Goal: Task Accomplishment & Management: Complete application form

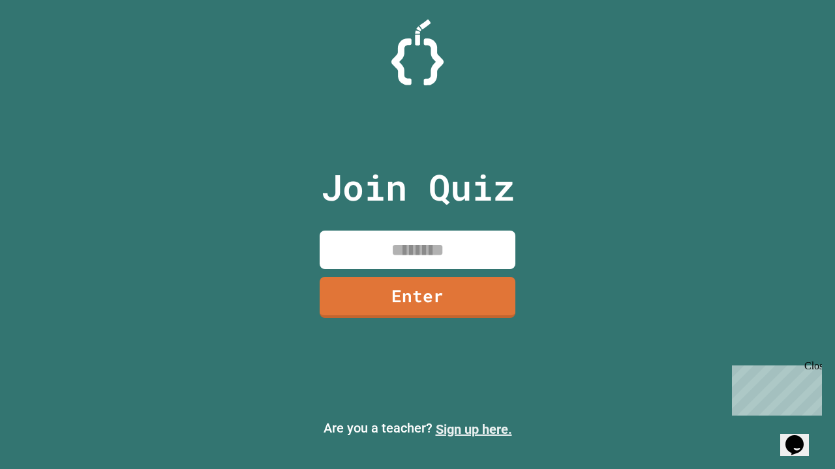
click at [473, 430] on link "Sign up here." at bounding box center [474, 430] width 76 height 16
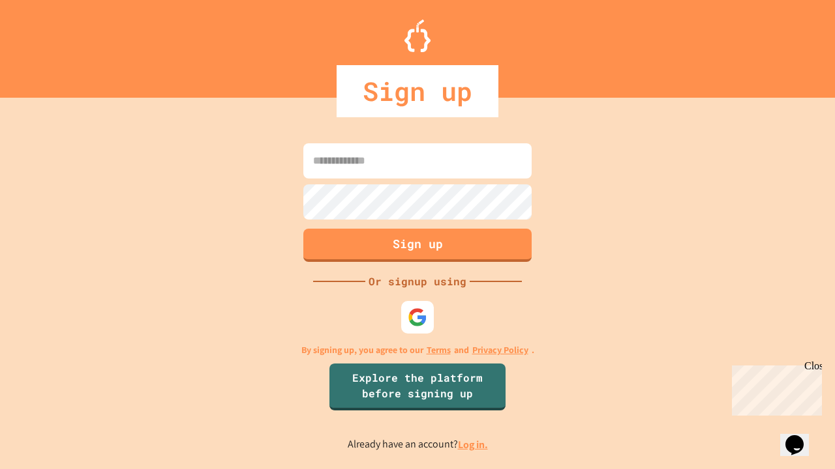
click at [473, 445] on link "Log in." at bounding box center [473, 445] width 30 height 14
